Goal: Information Seeking & Learning: Learn about a topic

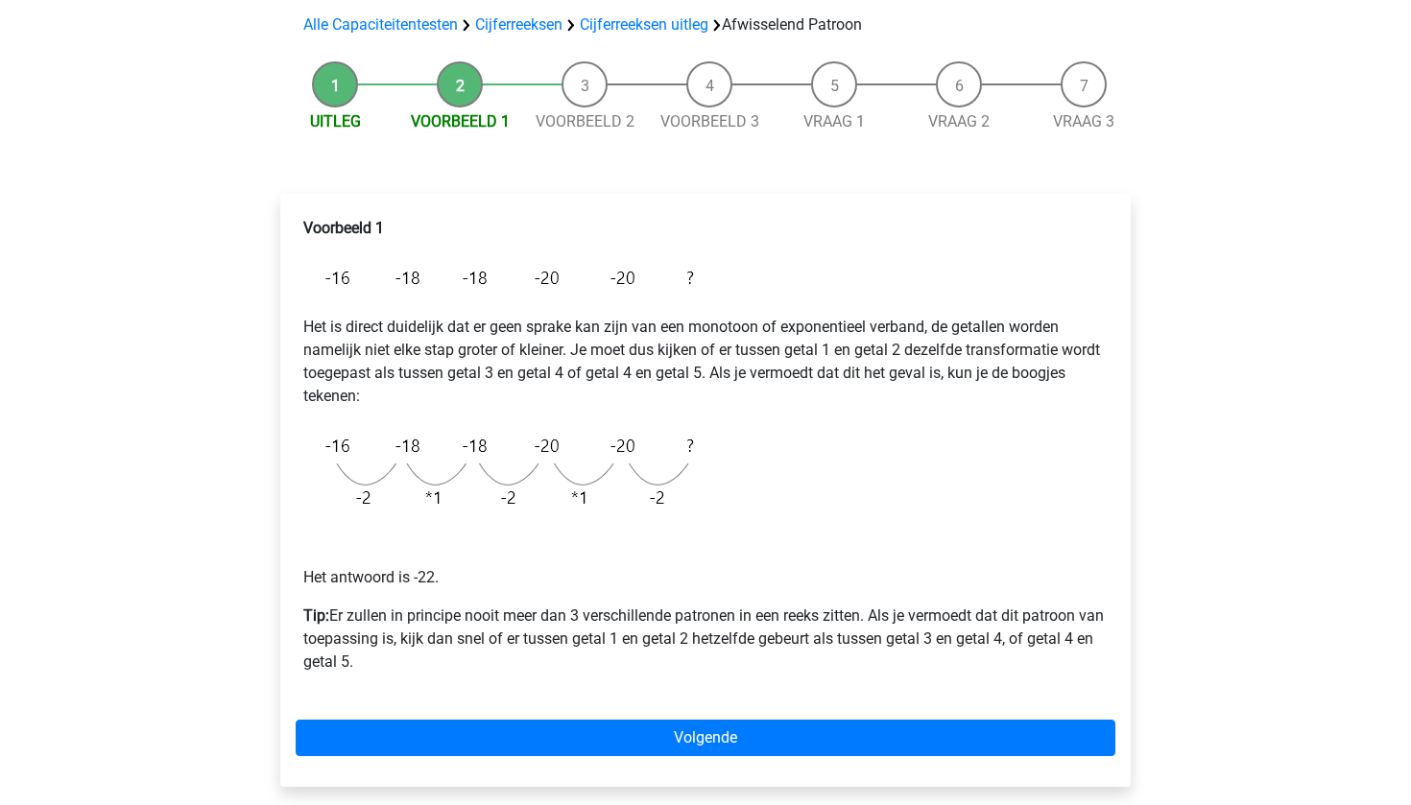
scroll to position [139, 0]
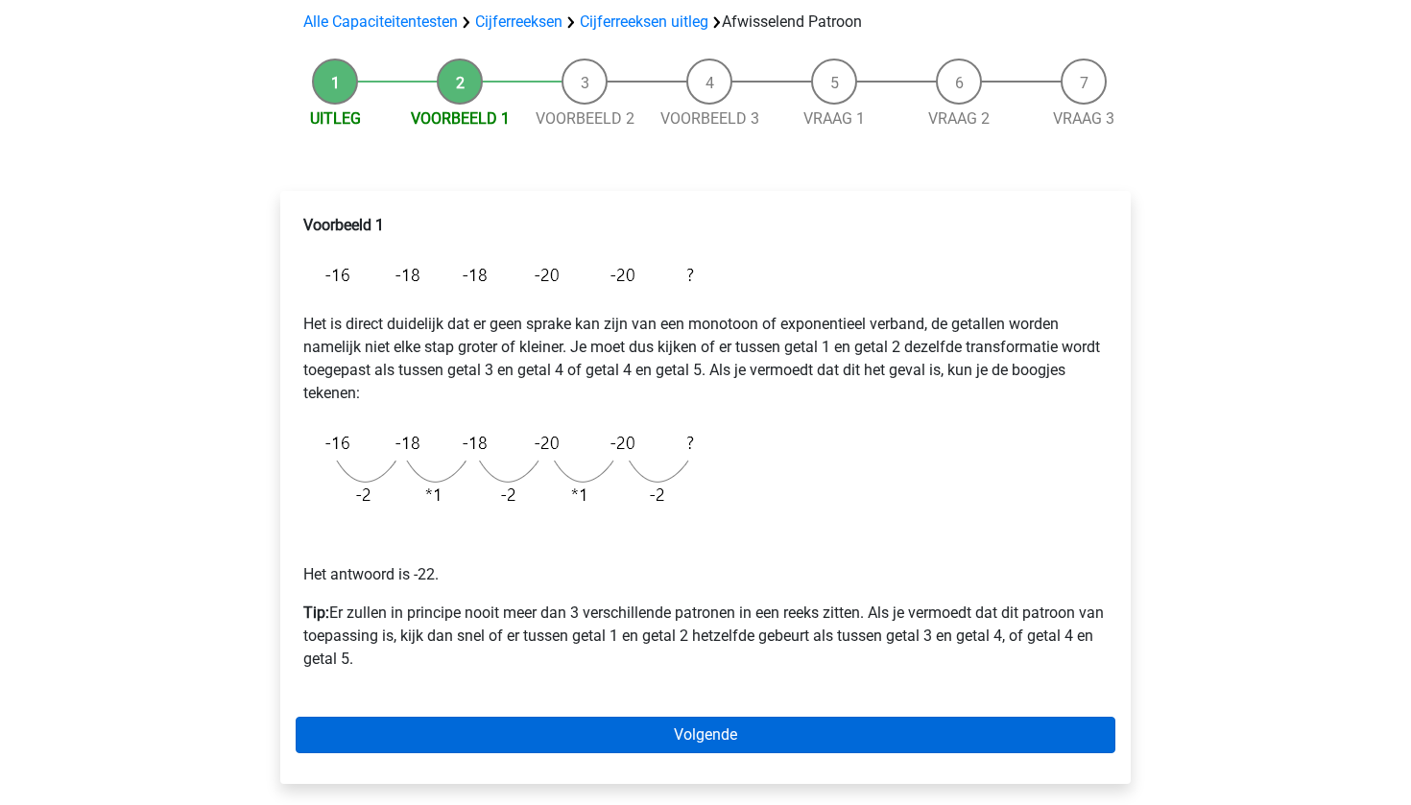
click at [720, 744] on link "Volgende" at bounding box center [706, 735] width 820 height 36
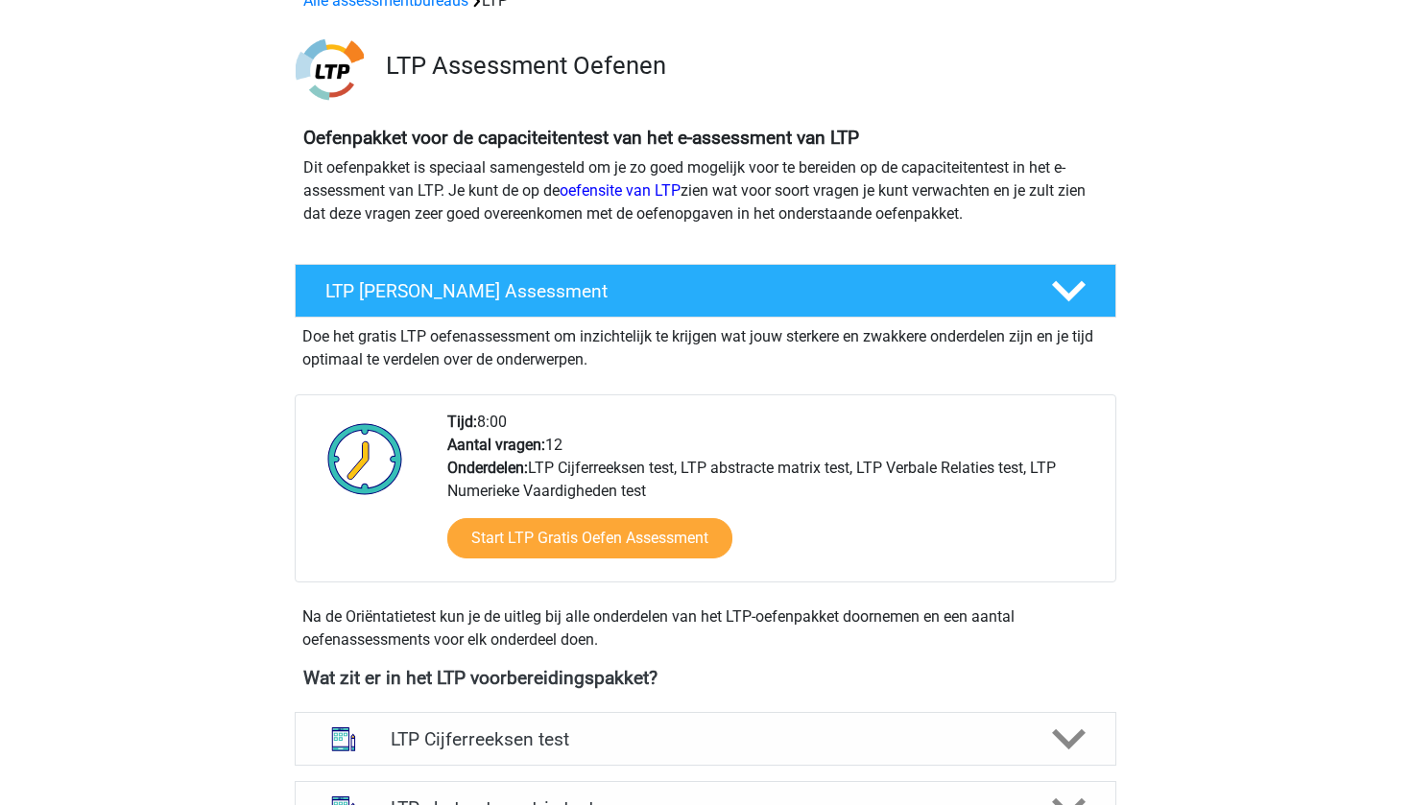
scroll to position [107, 0]
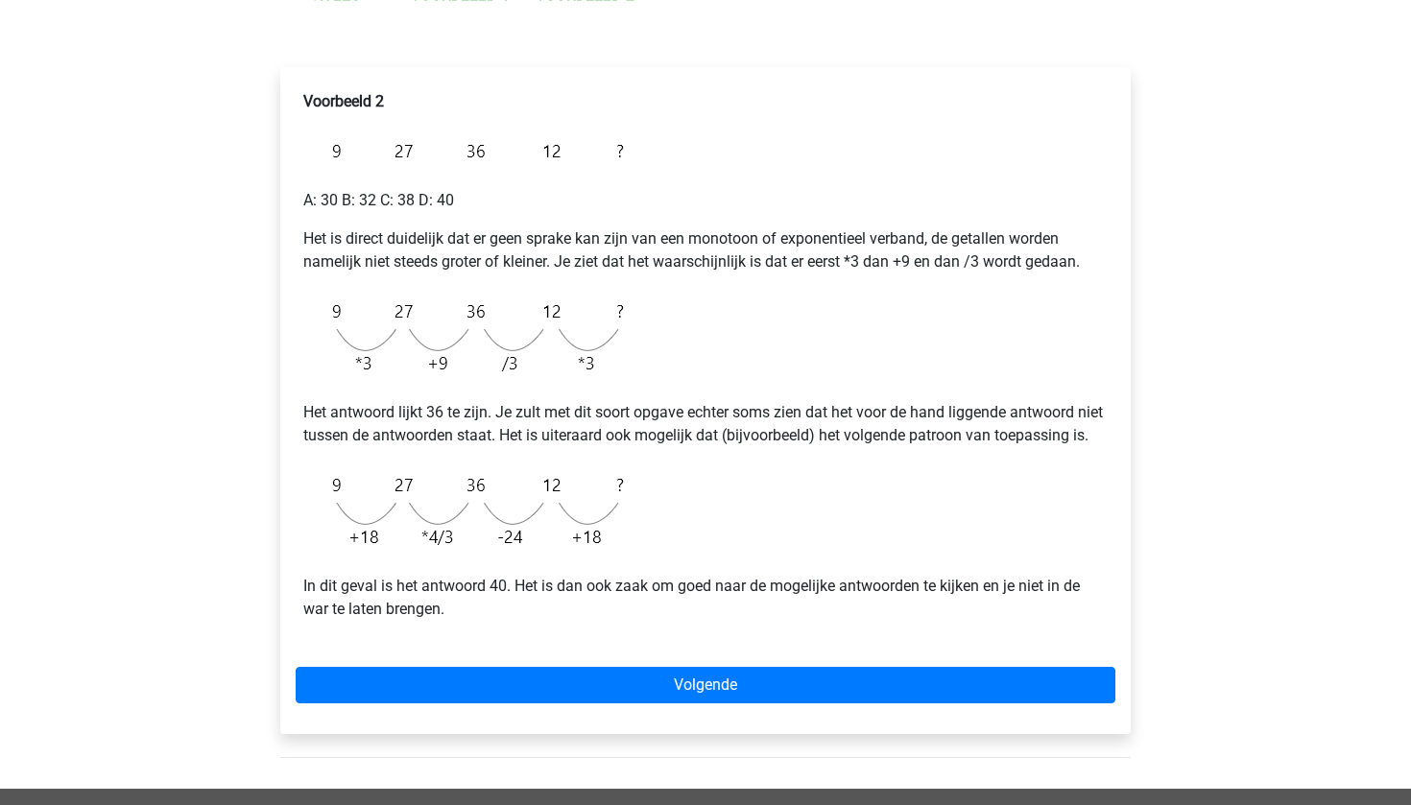
scroll to position [266, 0]
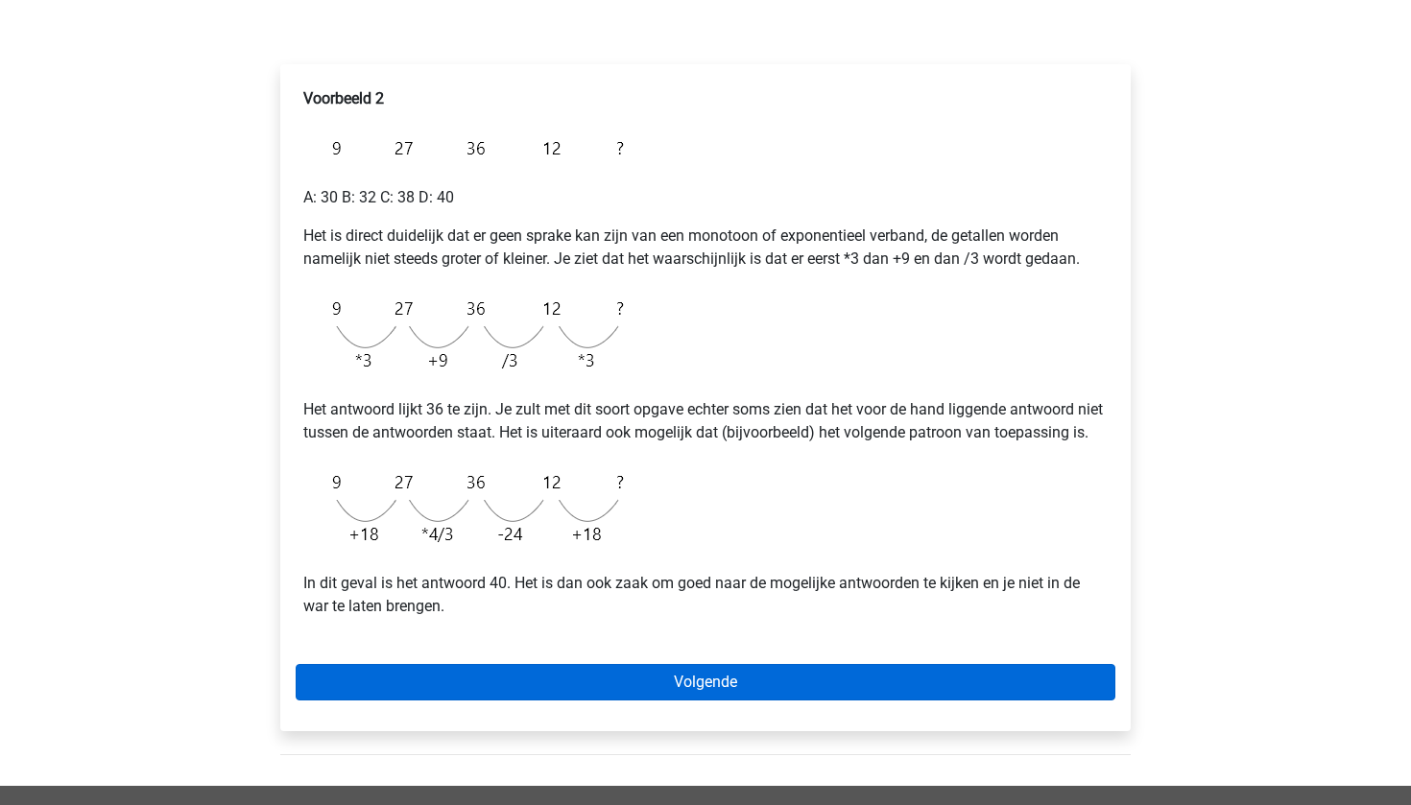
click at [709, 701] on link "Volgende" at bounding box center [706, 682] width 820 height 36
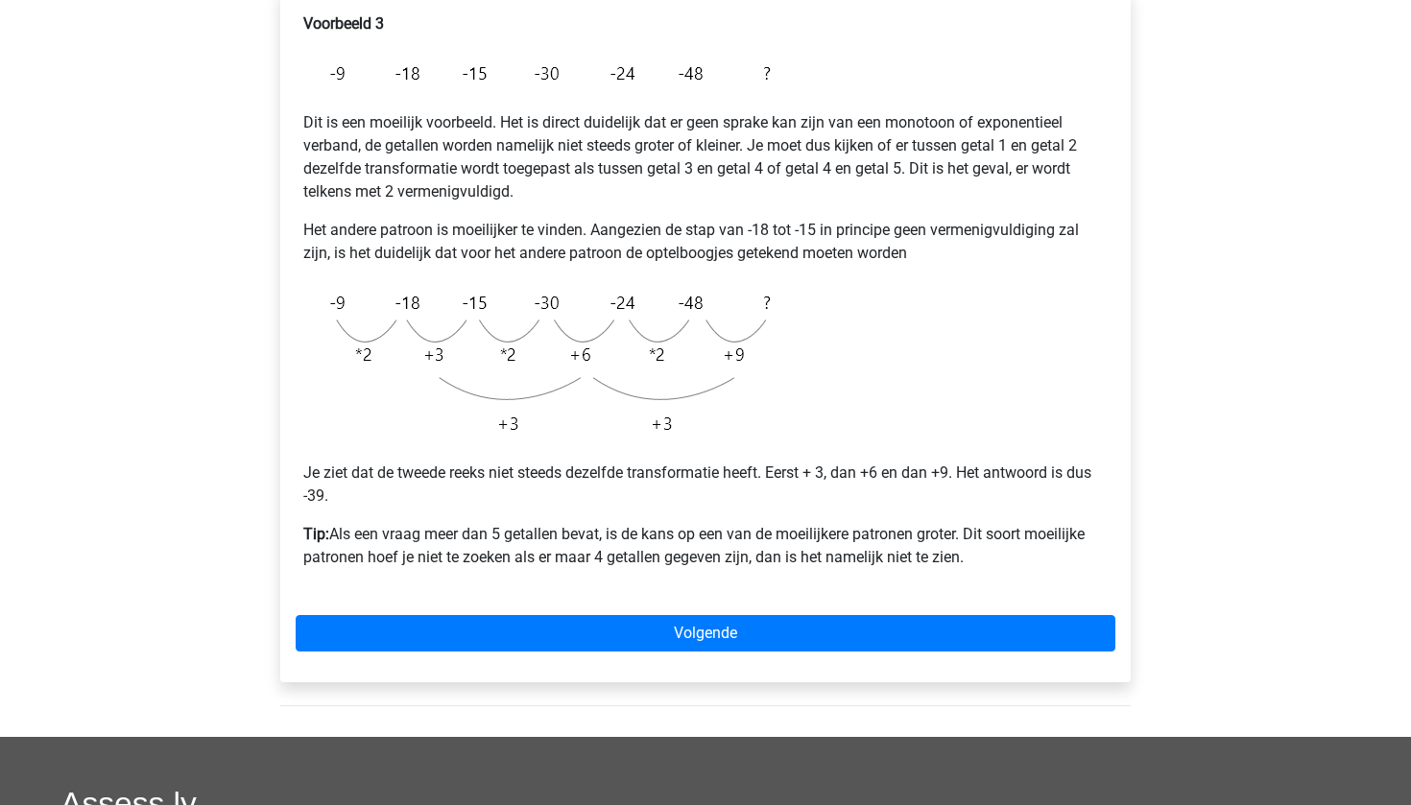
scroll to position [350, 0]
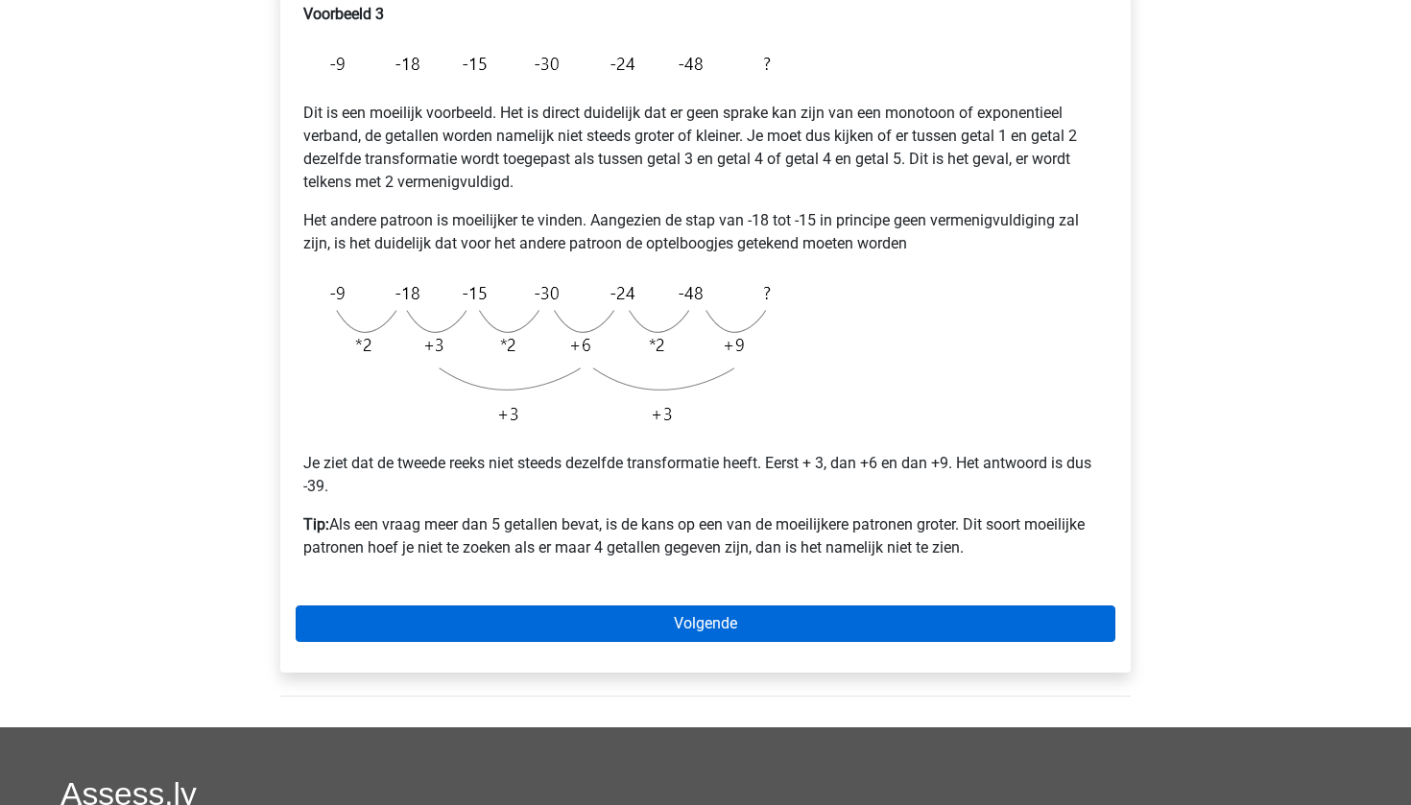
click at [692, 613] on link "Volgende" at bounding box center [706, 624] width 820 height 36
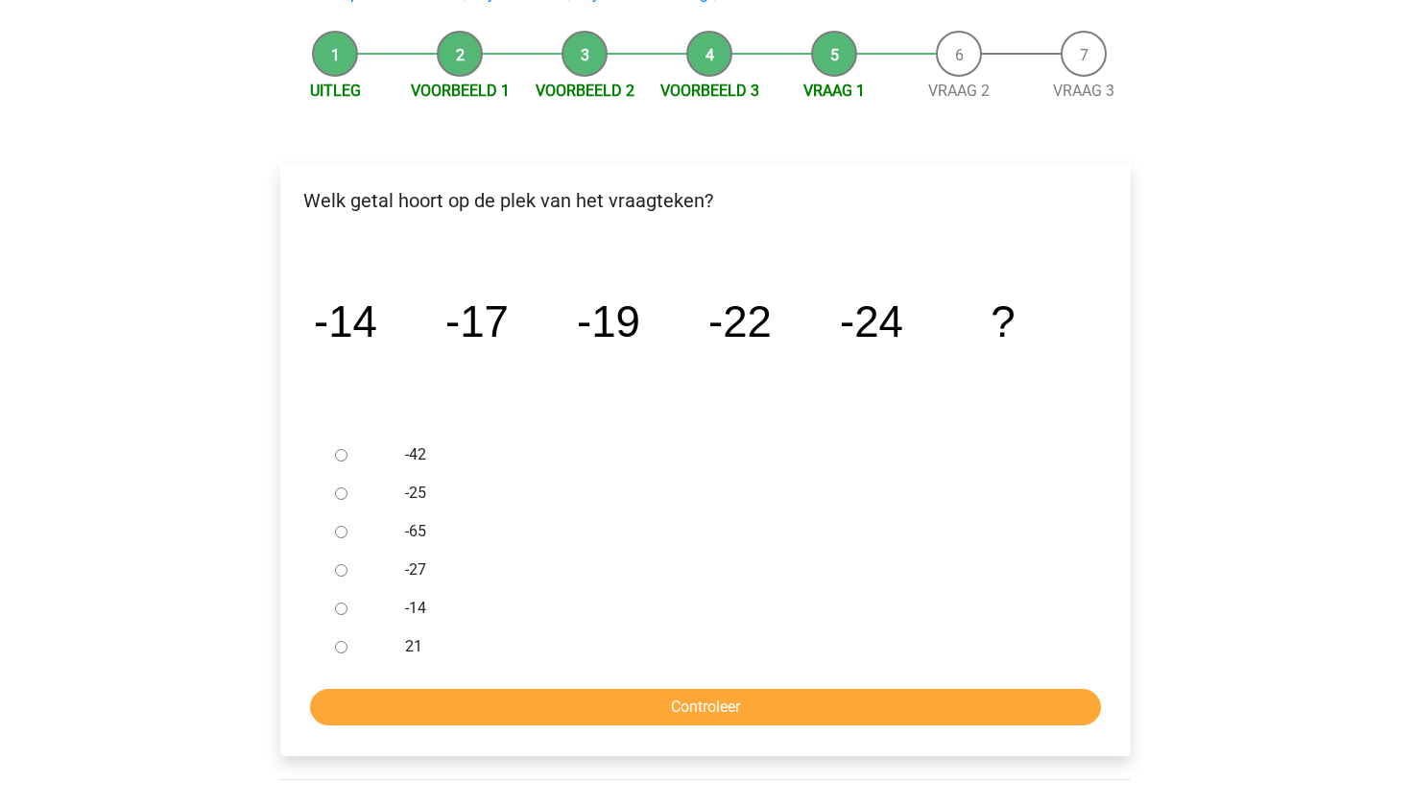
scroll to position [163, 0]
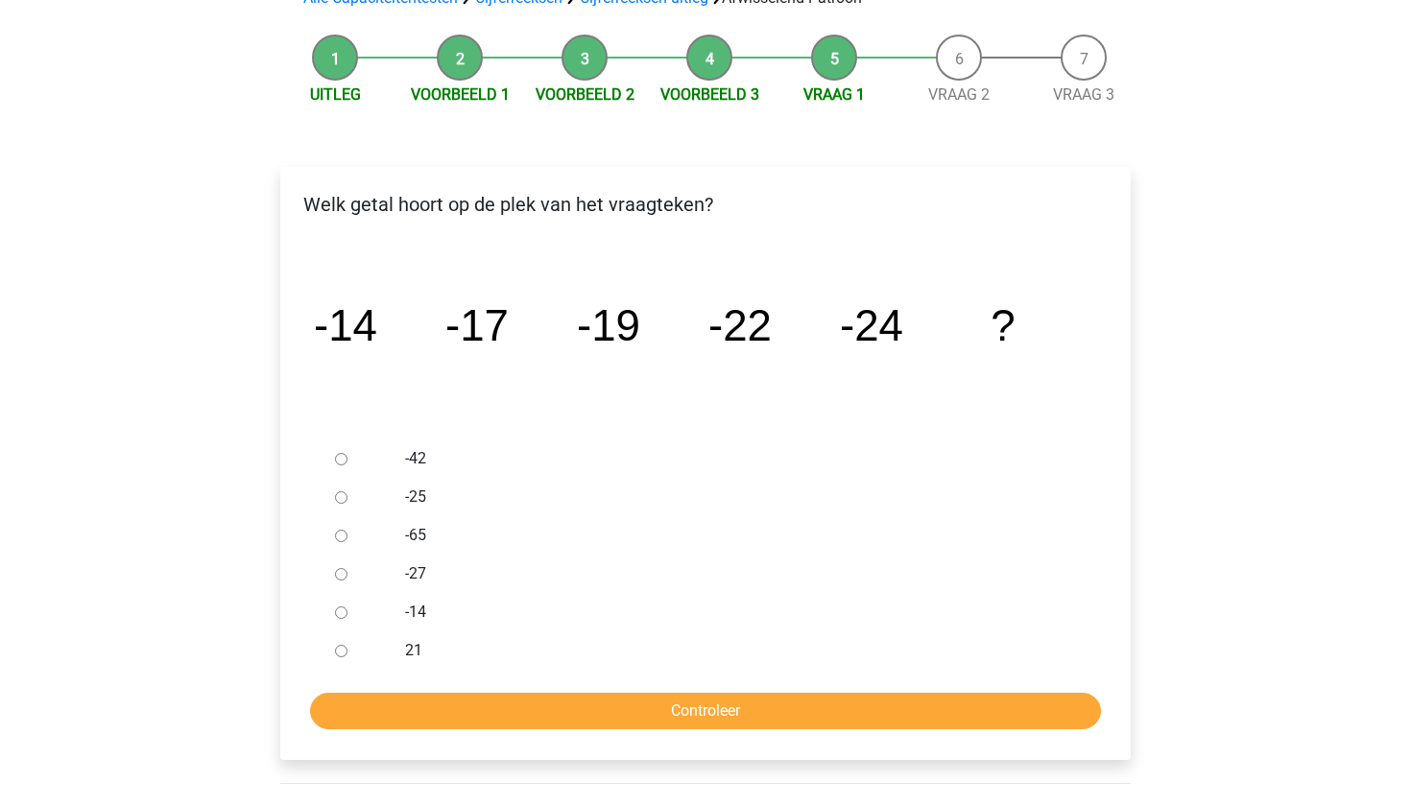
click at [337, 572] on input "-27" at bounding box center [341, 574] width 12 height 12
radio input "true"
click at [413, 705] on input "Controleer" at bounding box center [705, 711] width 791 height 36
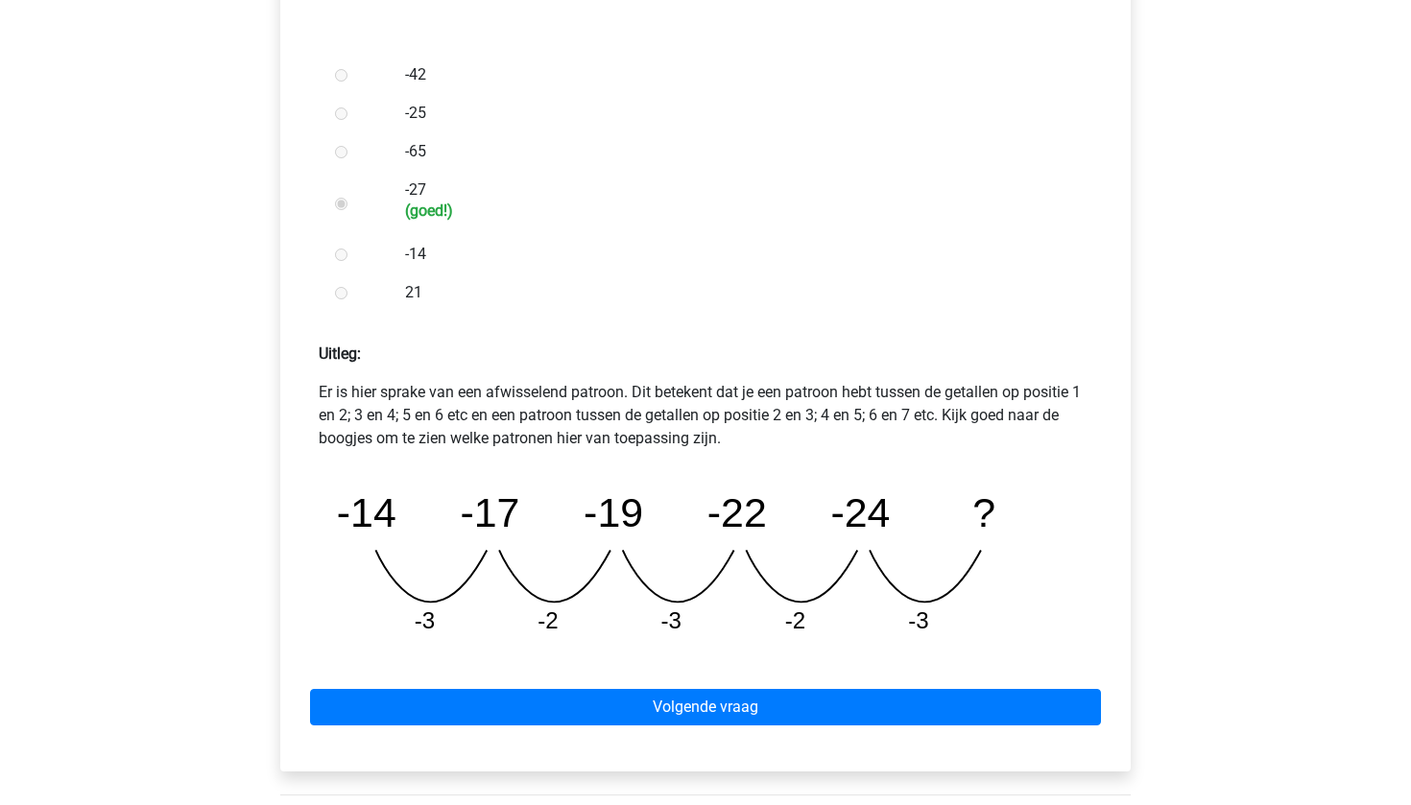
scroll to position [848, 0]
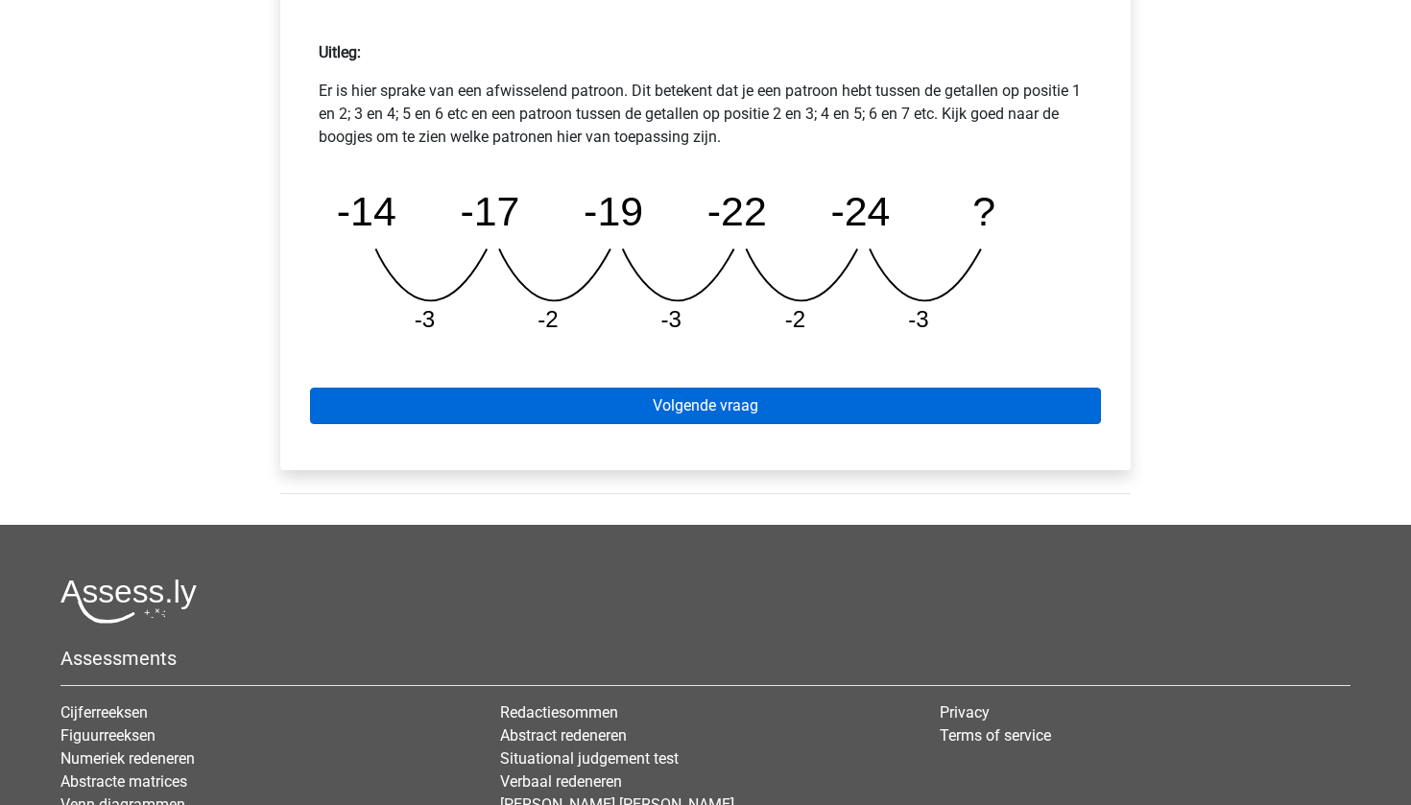
click at [622, 417] on link "Volgende vraag" at bounding box center [705, 406] width 791 height 36
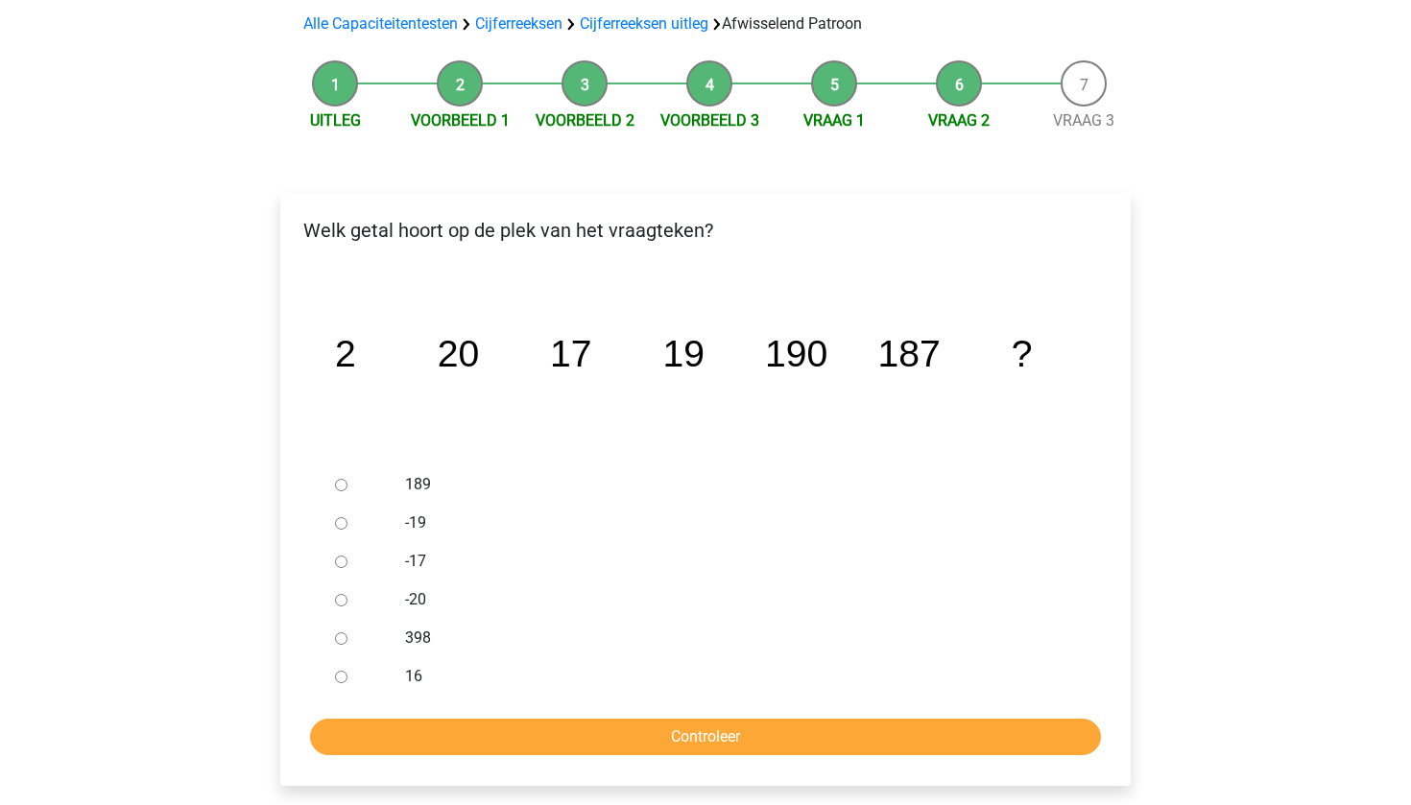
scroll to position [146, 0]
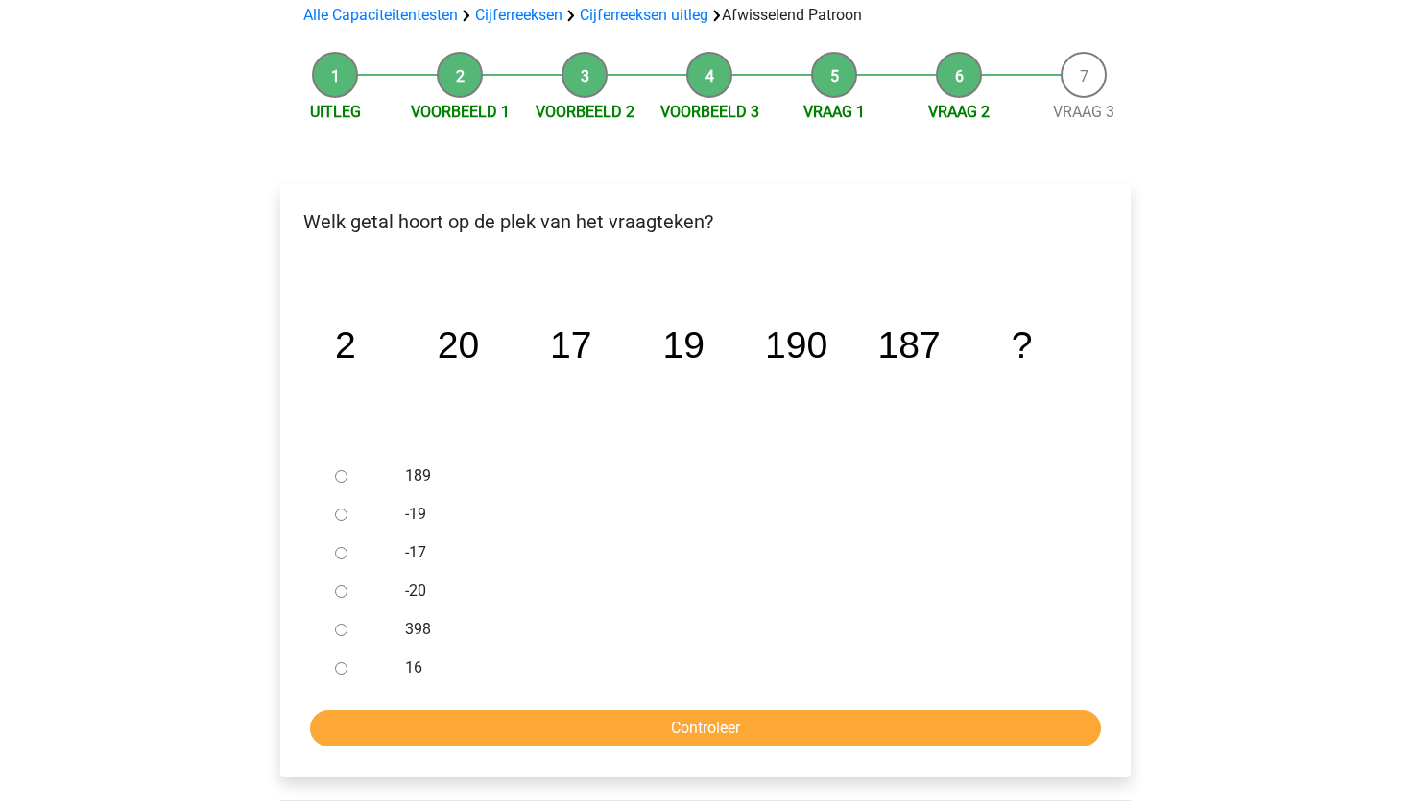
click at [345, 477] on input "189" at bounding box center [341, 476] width 12 height 12
radio input "true"
click at [418, 722] on input "Controleer" at bounding box center [705, 728] width 791 height 36
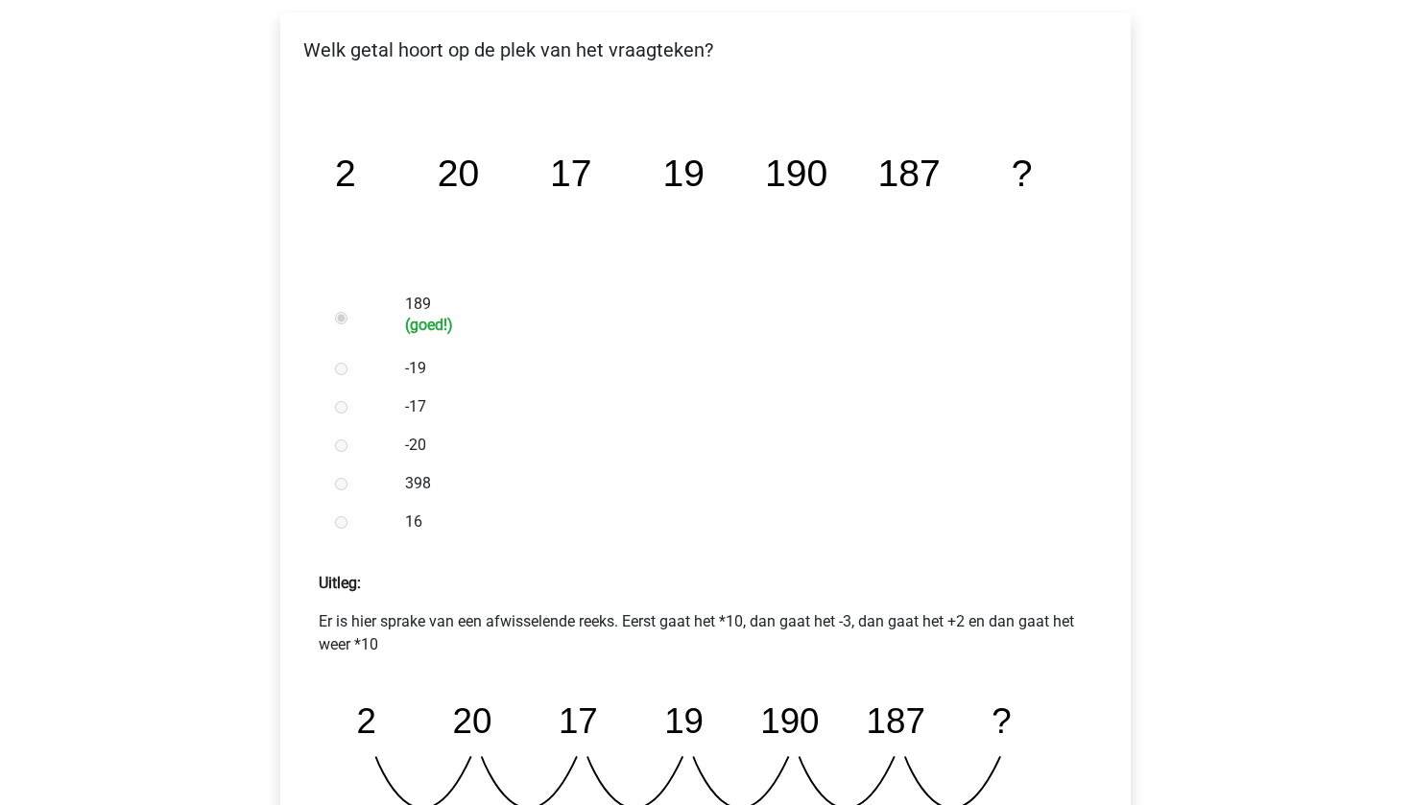
scroll to position [580, 0]
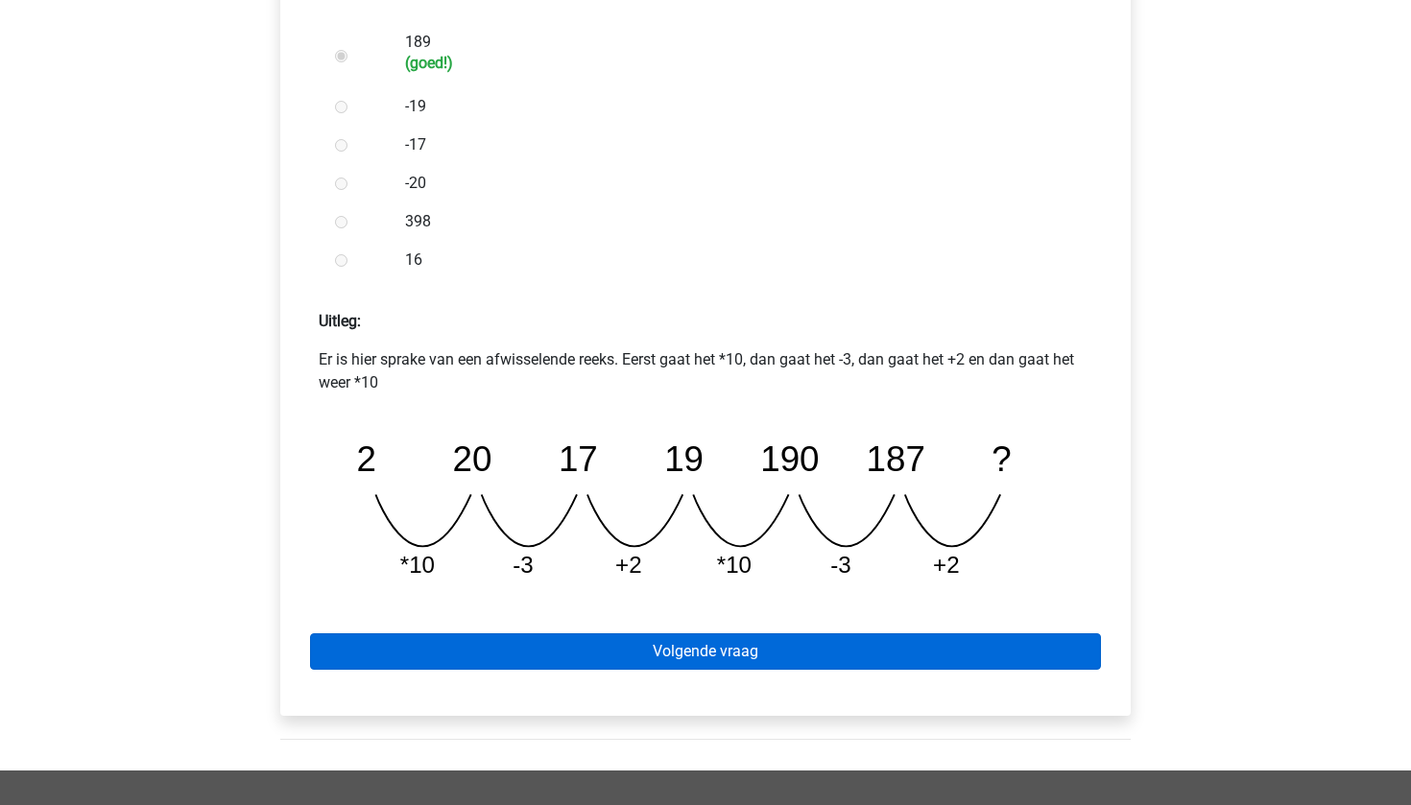
click at [593, 649] on link "Volgende vraag" at bounding box center [705, 651] width 791 height 36
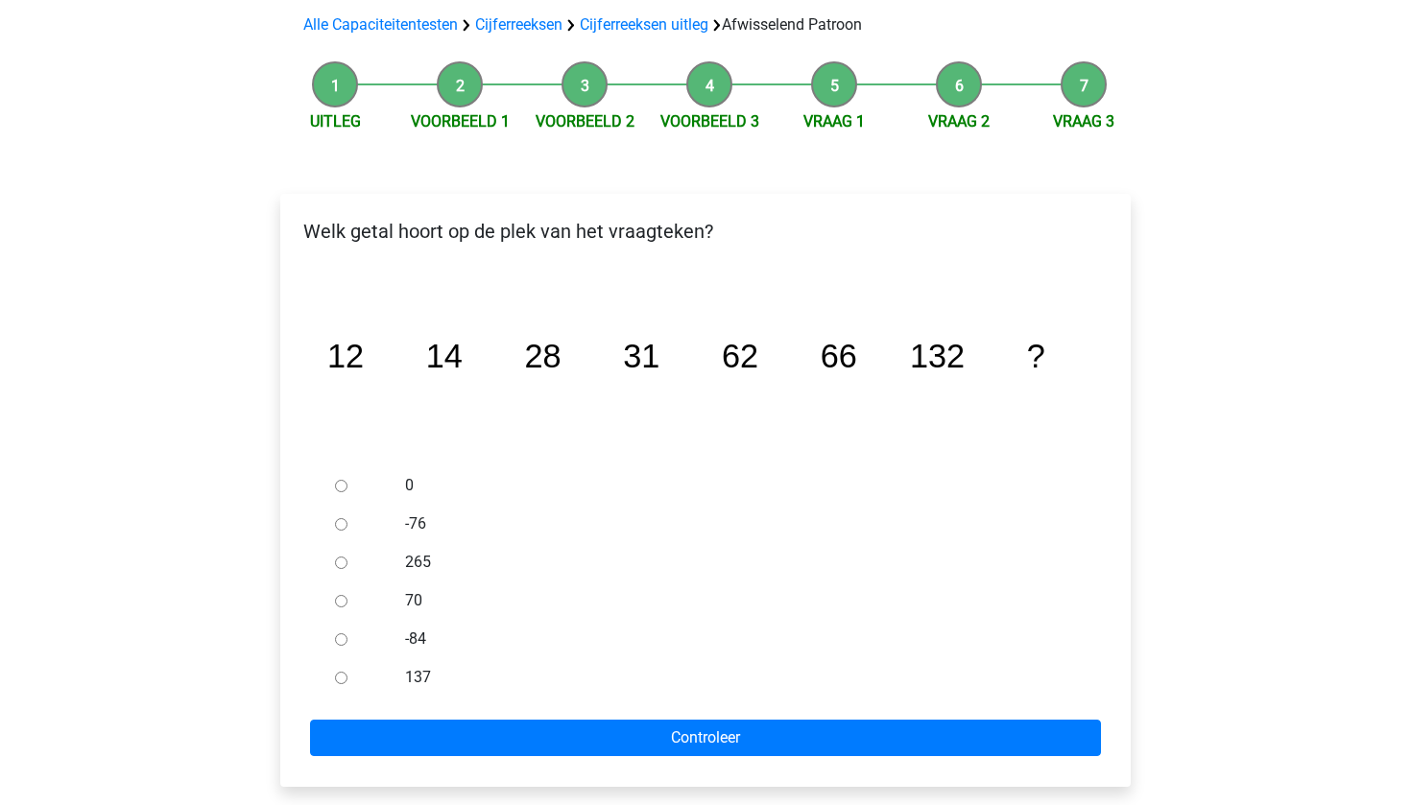
scroll to position [143, 0]
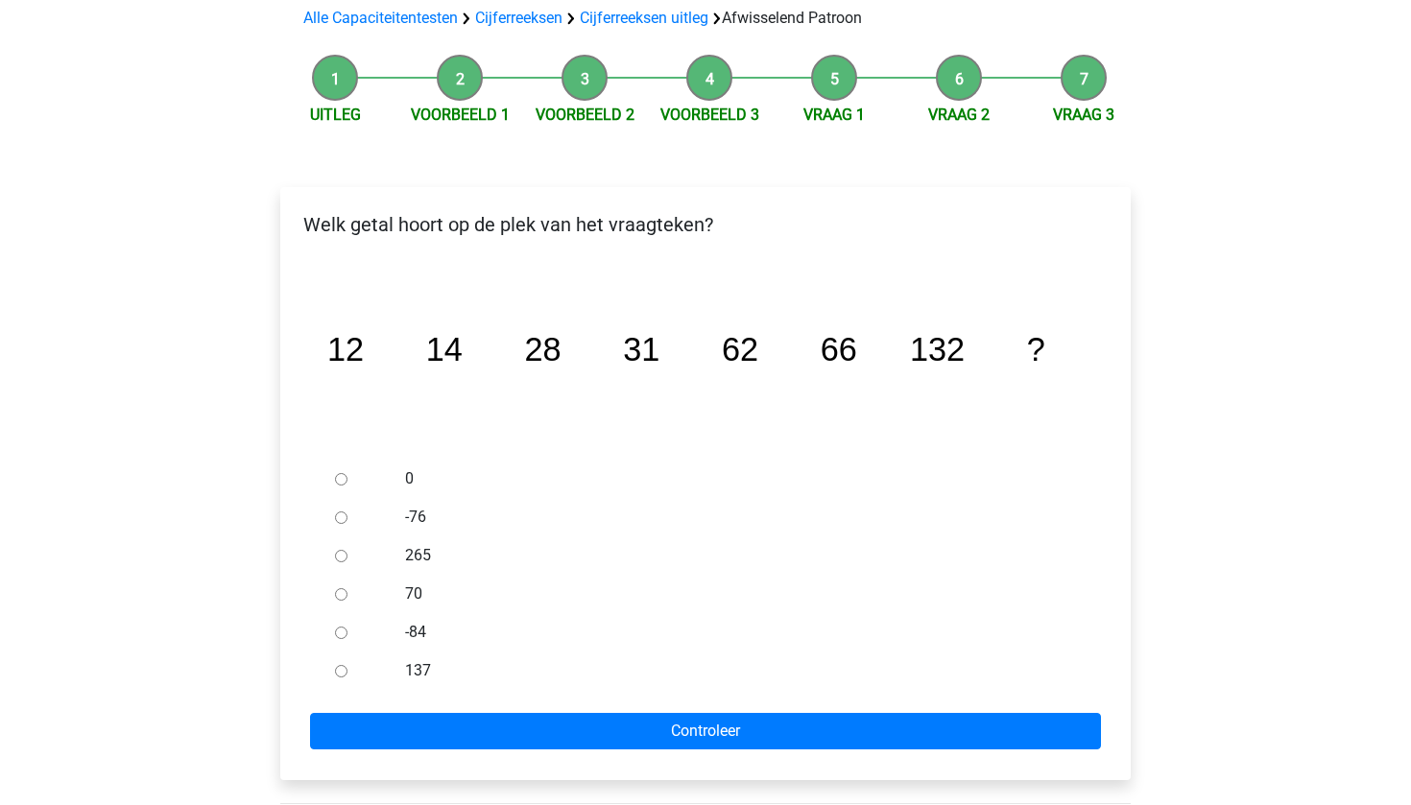
click at [339, 671] on input "137" at bounding box center [341, 671] width 12 height 12
radio input "true"
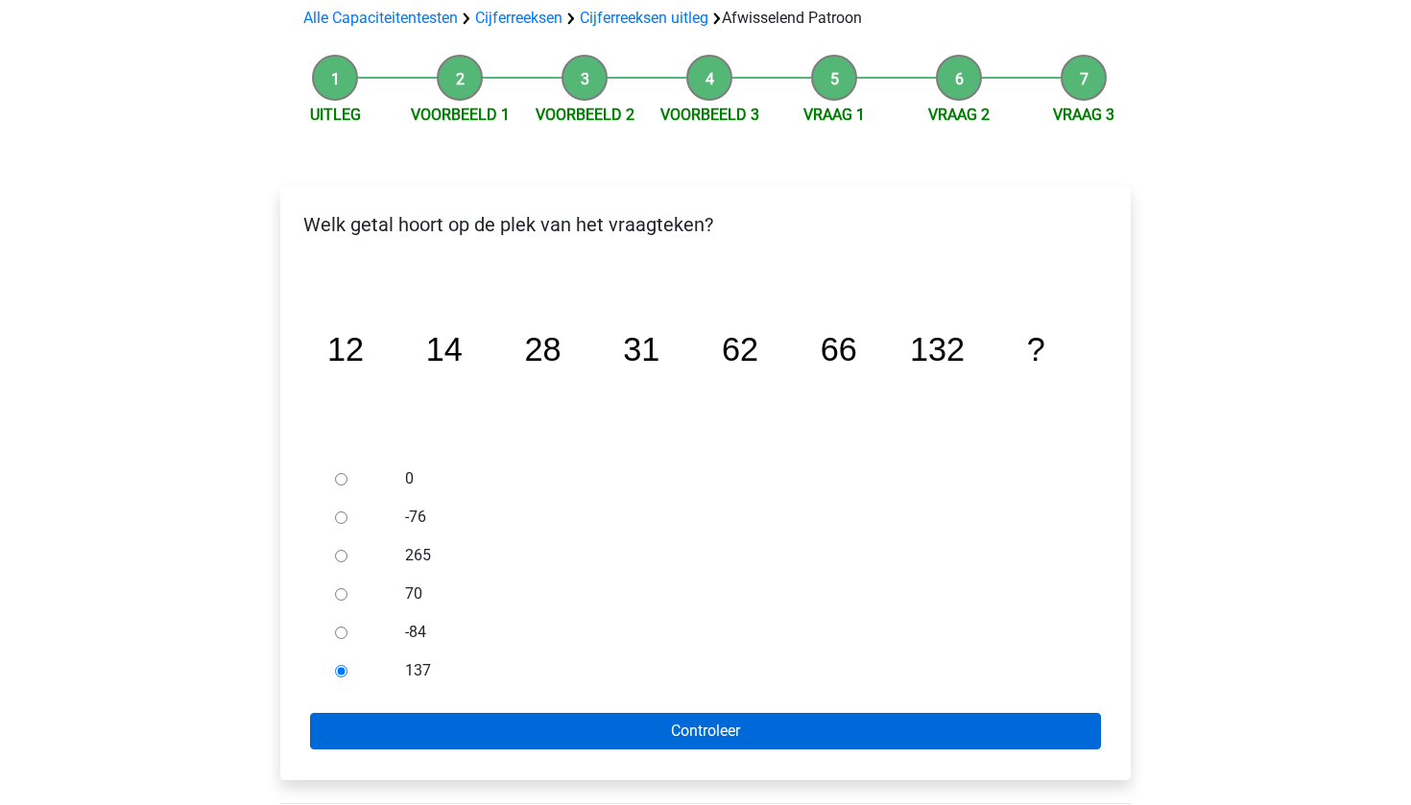
click at [363, 715] on input "Controleer" at bounding box center [705, 731] width 791 height 36
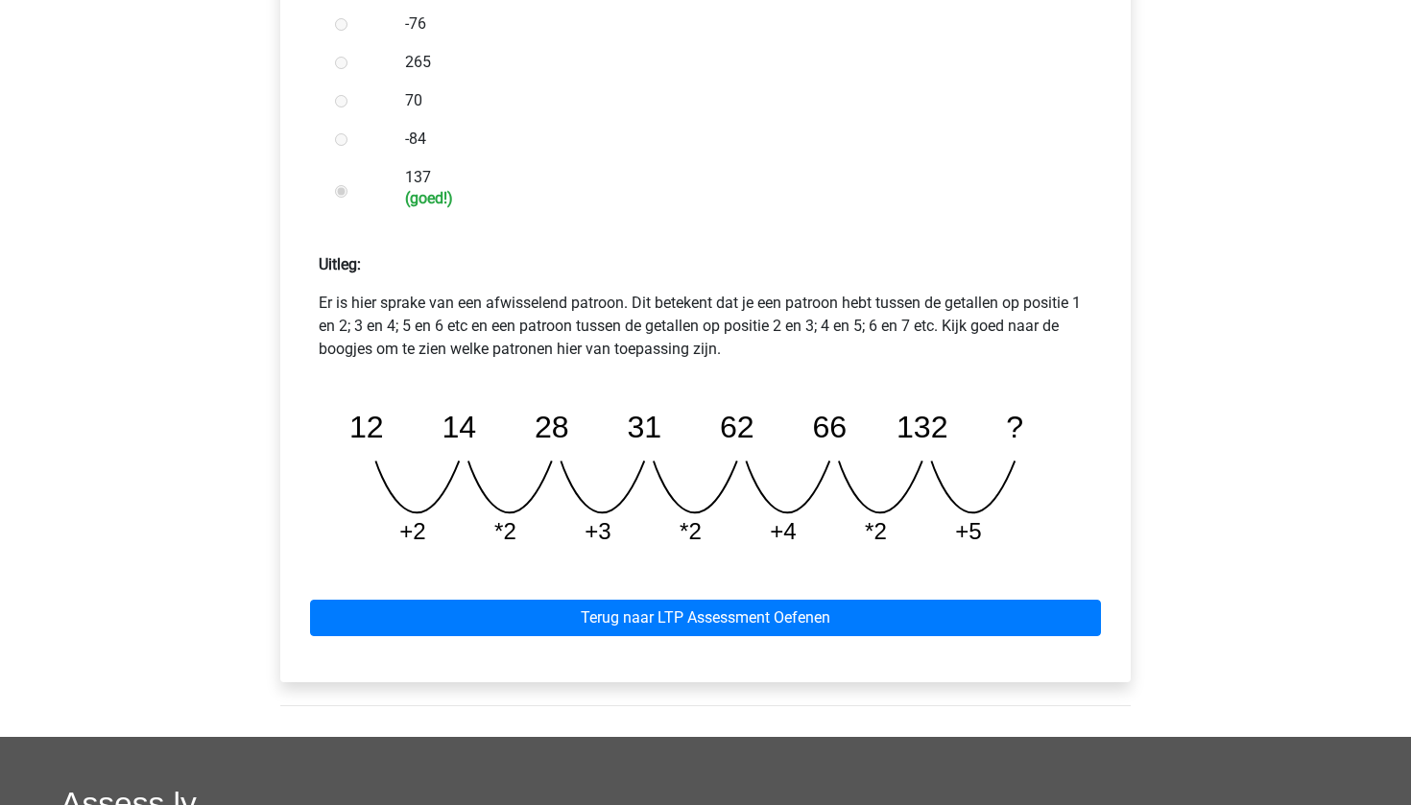
scroll to position [636, 0]
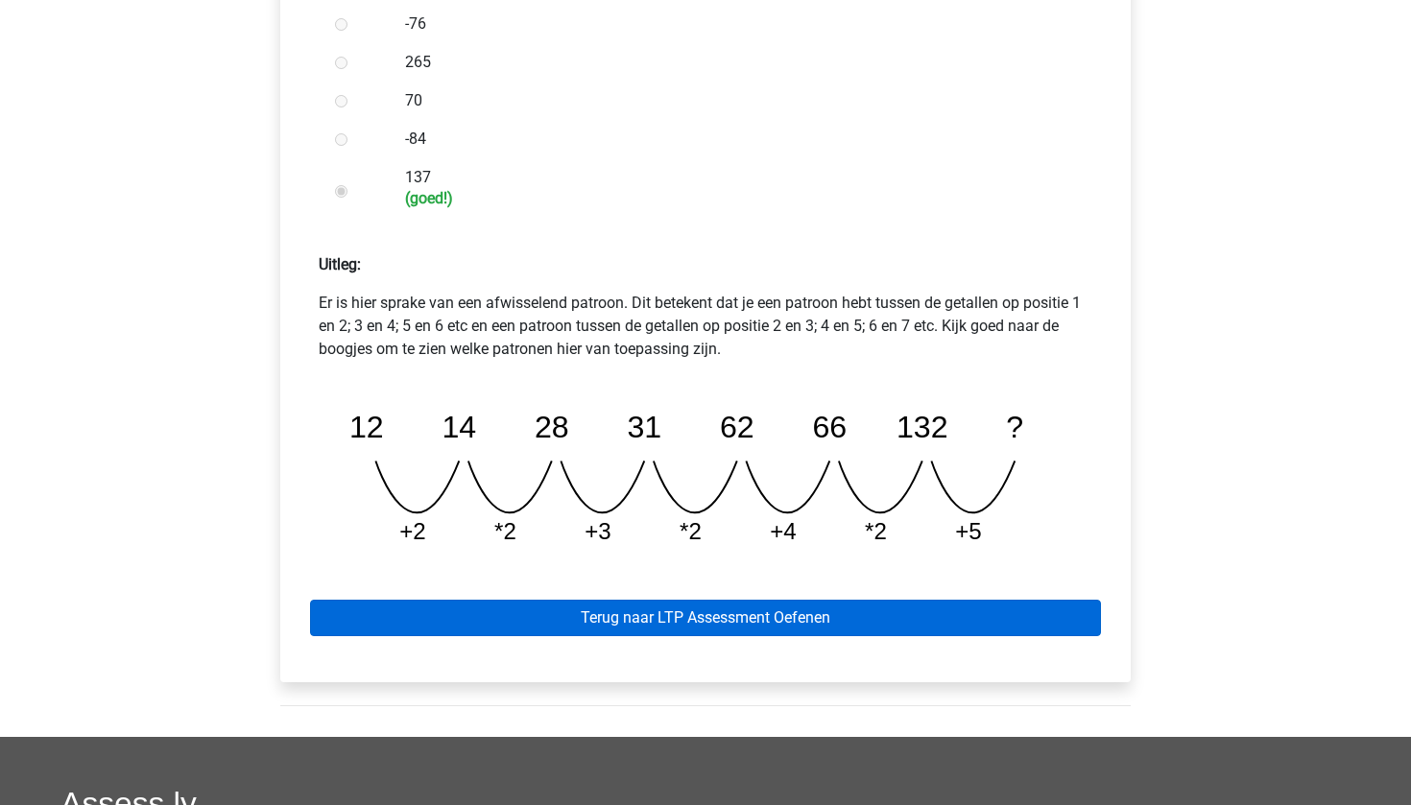
click at [552, 611] on link "Terug naar LTP Assessment Oefenen" at bounding box center [705, 618] width 791 height 36
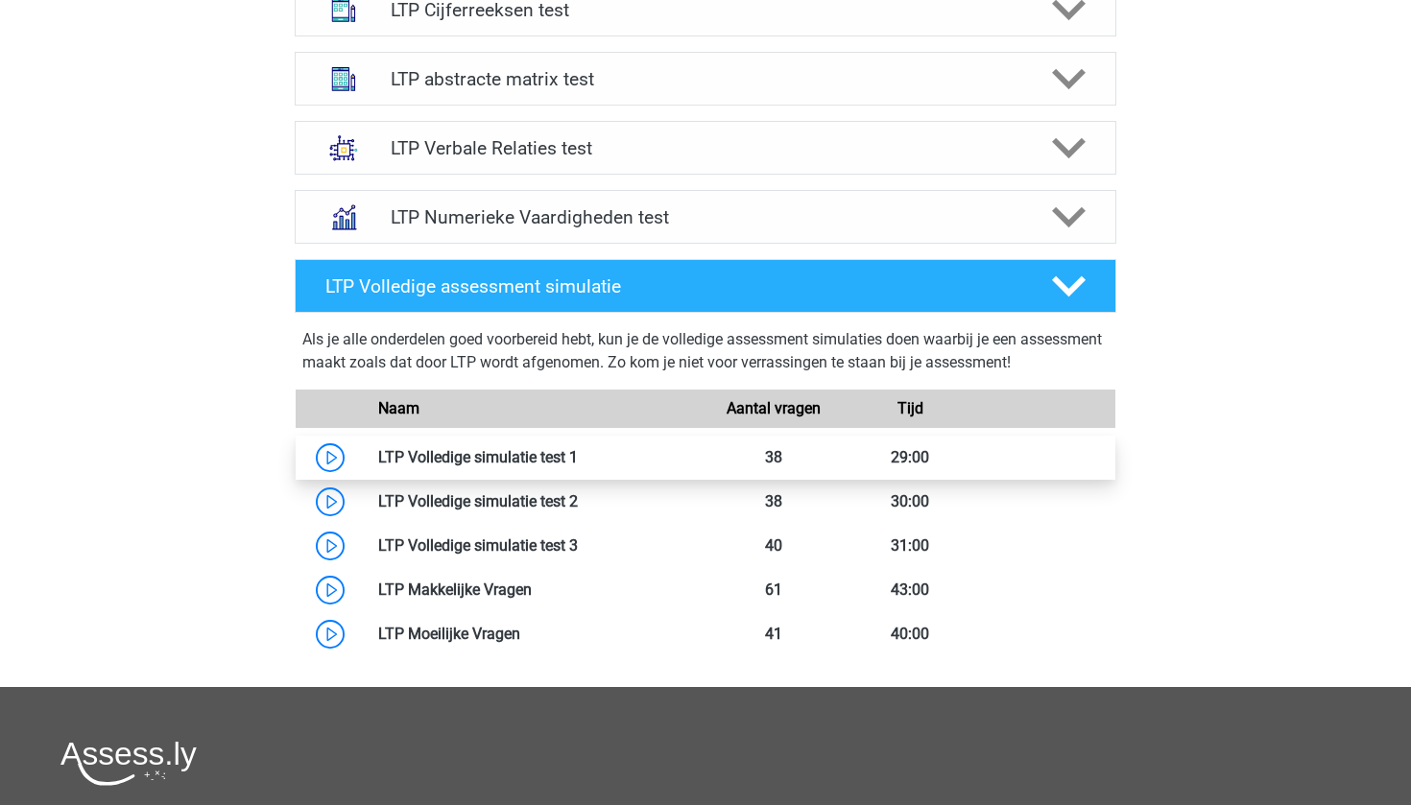
scroll to position [586, 0]
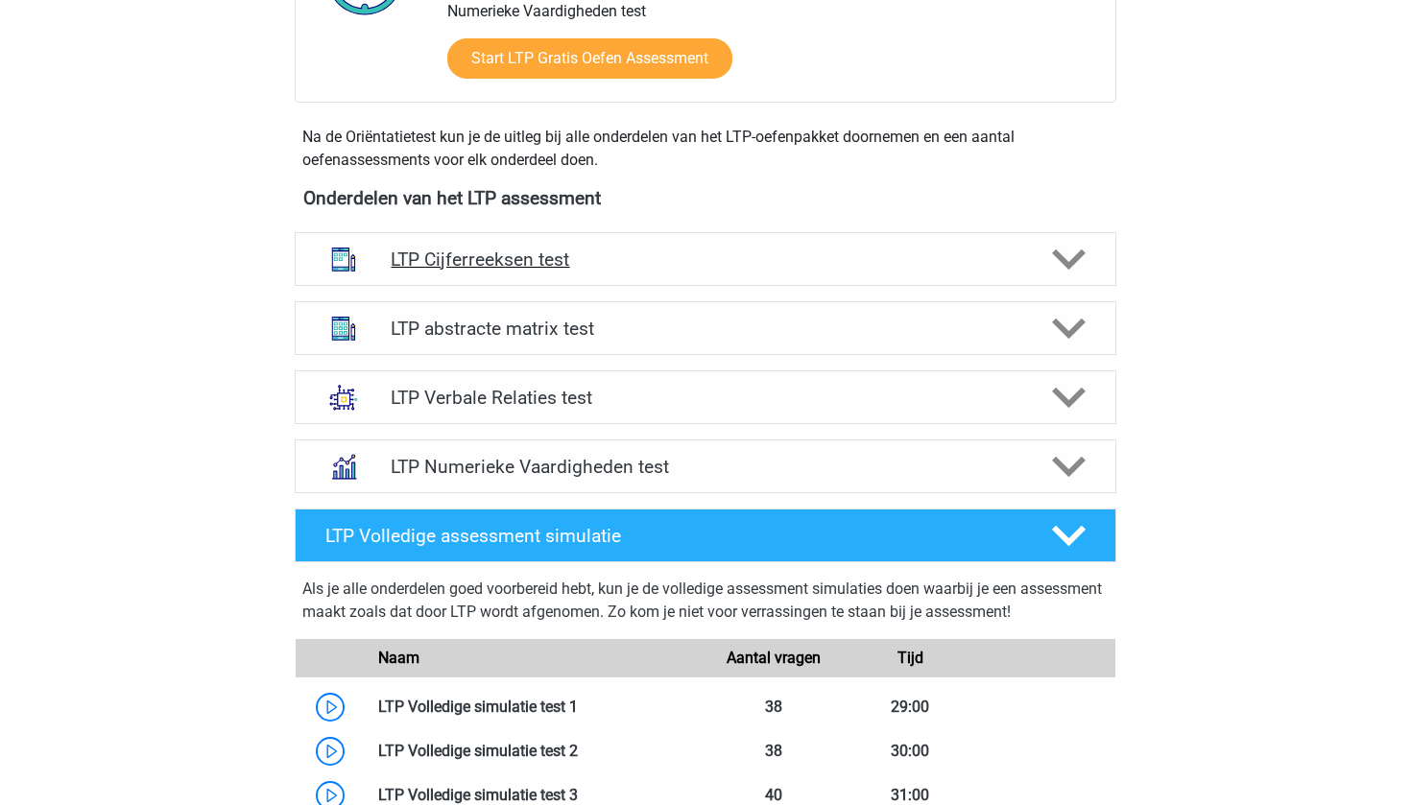
click at [638, 285] on div "LTP Cijferreeksen test" at bounding box center [706, 259] width 822 height 54
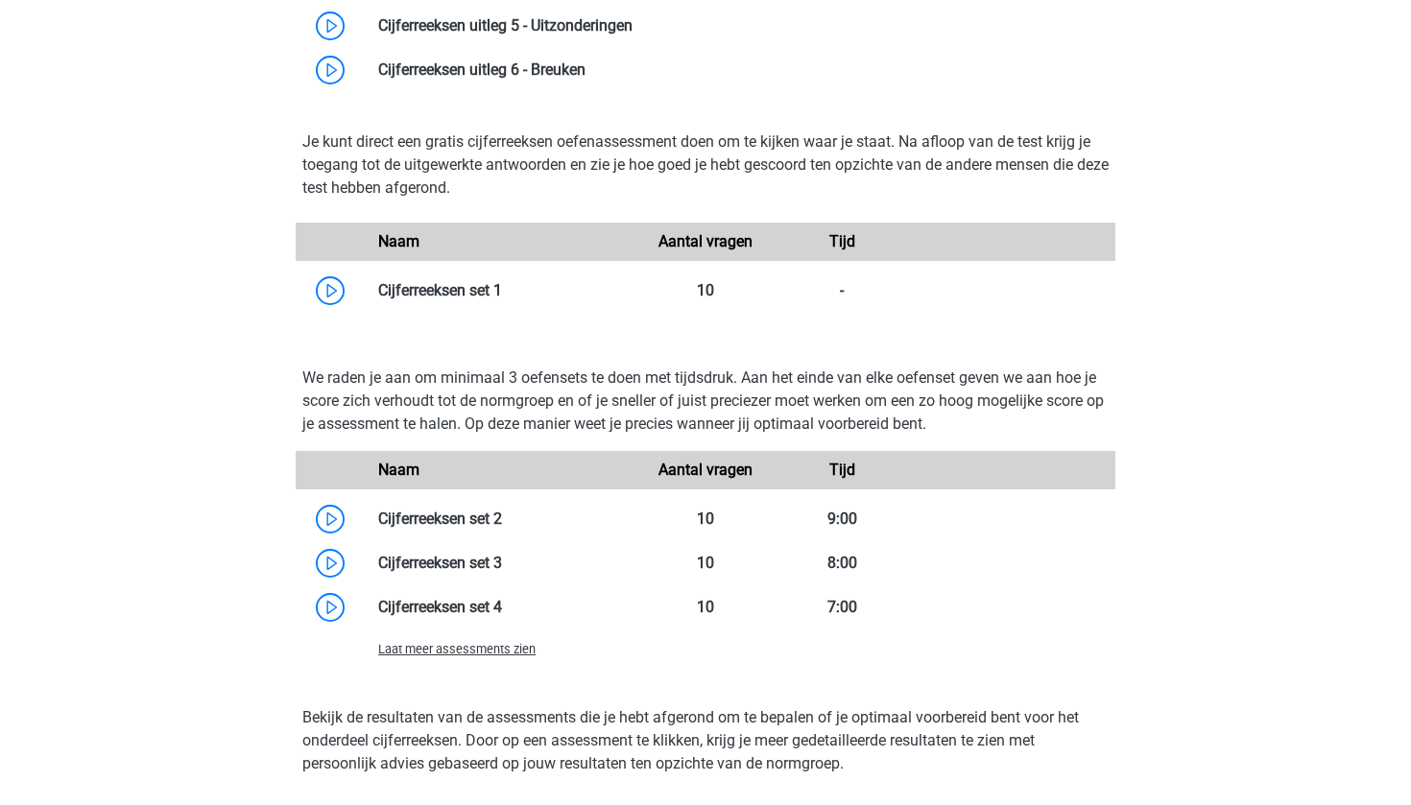
scroll to position [732, 0]
